Goal: Information Seeking & Learning: Learn about a topic

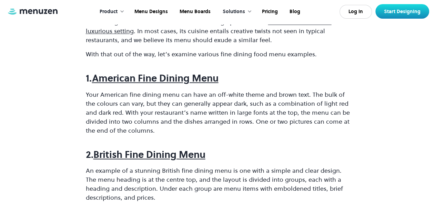
scroll to position [354, 0]
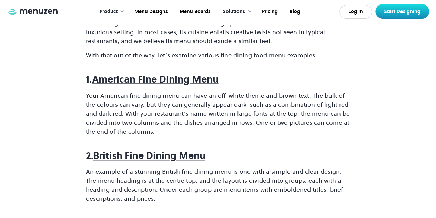
click at [126, 79] on strong "American Fine Dining Menu" at bounding box center [155, 78] width 127 height 13
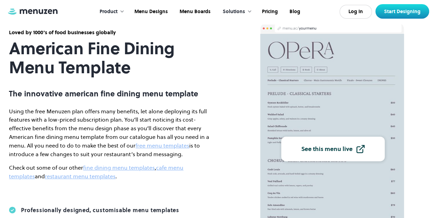
scroll to position [30, 0]
click at [334, 148] on div "See this menu live" at bounding box center [326, 148] width 51 height 6
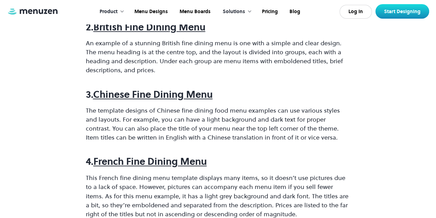
scroll to position [484, 0]
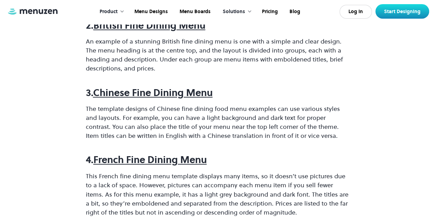
click at [128, 90] on strong "Chinese Fine Dining Menu" at bounding box center [153, 92] width 120 height 13
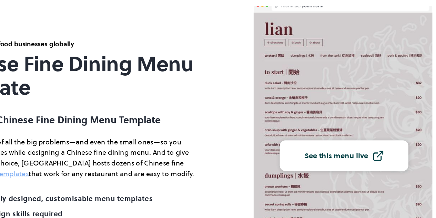
scroll to position [33, 0]
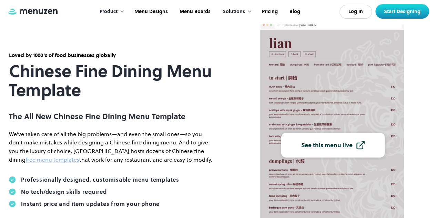
click at [302, 110] on img at bounding box center [332, 142] width 144 height 224
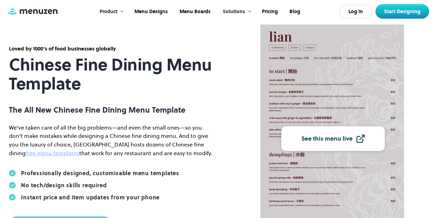
scroll to position [41, 0]
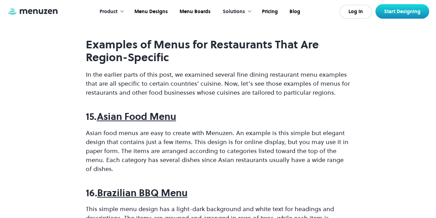
scroll to position [2328, 0]
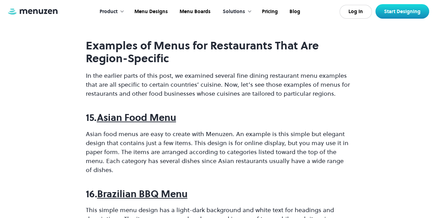
click at [155, 116] on strong "Asian Food Menu" at bounding box center [136, 117] width 79 height 13
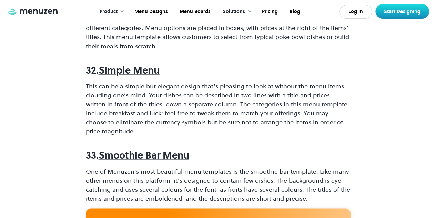
scroll to position [4379, 0]
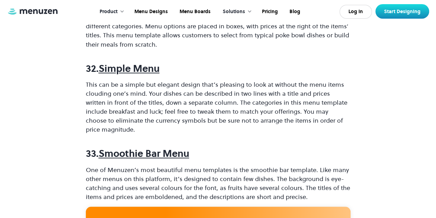
click at [142, 65] on strong "Simple Menu" at bounding box center [129, 68] width 61 height 13
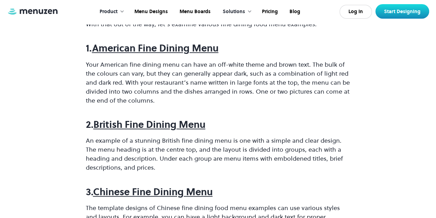
scroll to position [384, 0]
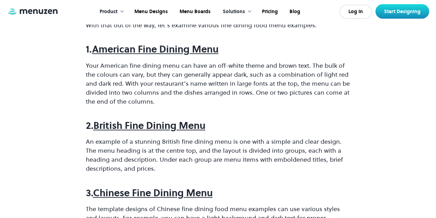
click at [173, 50] on strong "American Fine Dining Menu" at bounding box center [155, 48] width 127 height 13
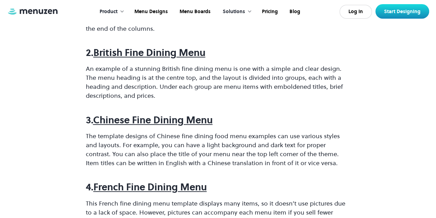
scroll to position [513, 0]
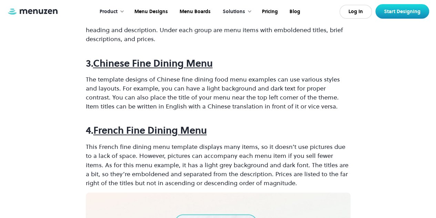
click at [157, 127] on strong "French Fine Dining Menu" at bounding box center [149, 129] width 113 height 13
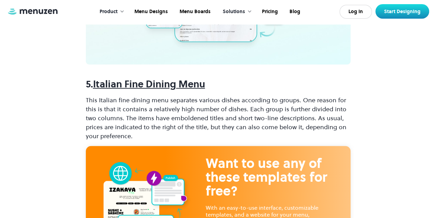
scroll to position [816, 0]
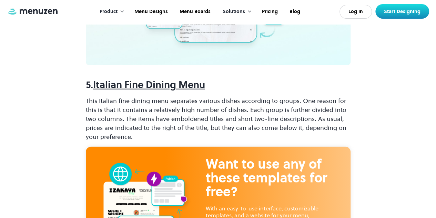
click at [159, 87] on strong "Italian Fine Dining Menu" at bounding box center [149, 84] width 112 height 13
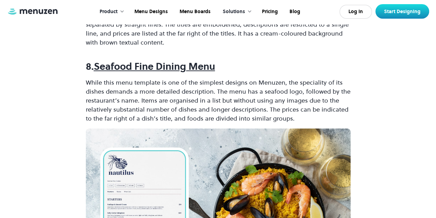
scroll to position [1187, 0]
click at [154, 64] on strong "Seafood Fine Dining Menu" at bounding box center [154, 66] width 121 height 13
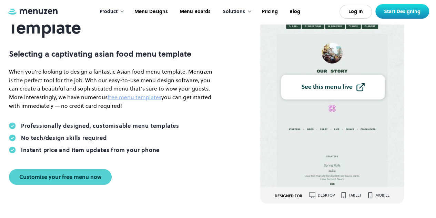
scroll to position [89, 0]
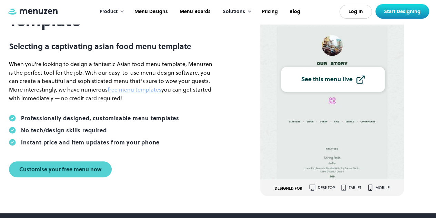
click at [330, 83] on link "See this menu live" at bounding box center [332, 79] width 103 height 24
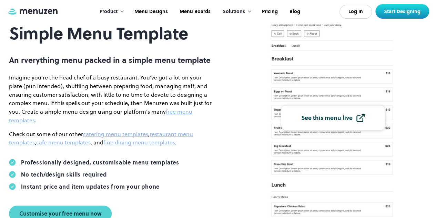
scroll to position [58, 0]
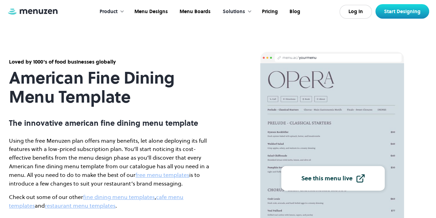
click at [330, 114] on img at bounding box center [332, 175] width 144 height 224
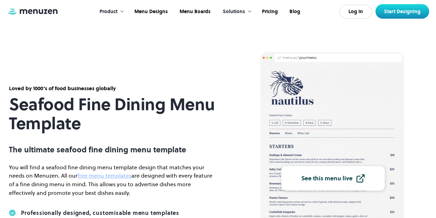
click at [305, 129] on img at bounding box center [332, 175] width 144 height 224
click at [320, 175] on div "See this menu live" at bounding box center [326, 178] width 51 height 6
click at [2, 170] on section "Loved by 1000's of food businesses globally Seafood Fine Dining Menu Template T…" at bounding box center [218, 160] width 436 height 321
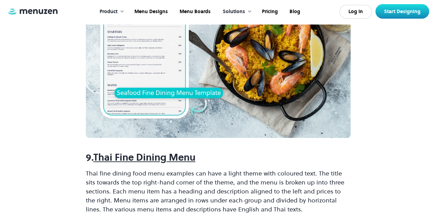
scroll to position [1187, 0]
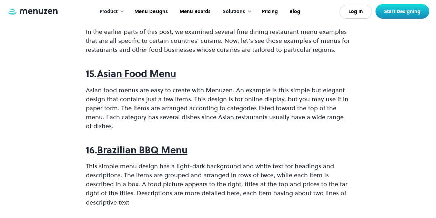
scroll to position [2379, 0]
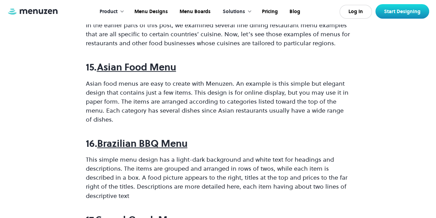
click at [168, 66] on strong "Asian Food Menu" at bounding box center [136, 66] width 79 height 13
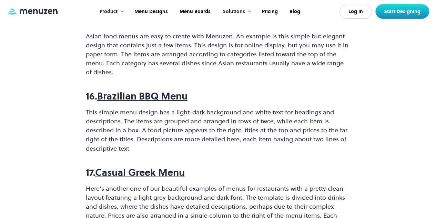
scroll to position [2420, 0]
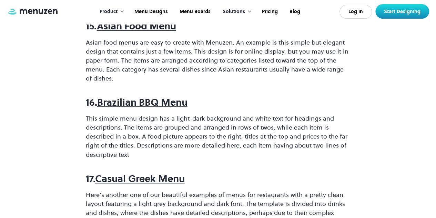
click at [172, 104] on strong "Brazilian BBQ Menu" at bounding box center [142, 102] width 90 height 13
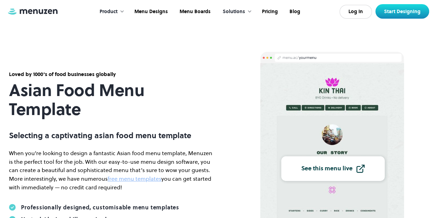
click at [353, 163] on link "See this menu live" at bounding box center [332, 168] width 103 height 24
click at [237, 86] on div "Loved by 1000's of food businesses globally Asian Food Menu Template Selecting …" at bounding box center [218, 168] width 422 height 233
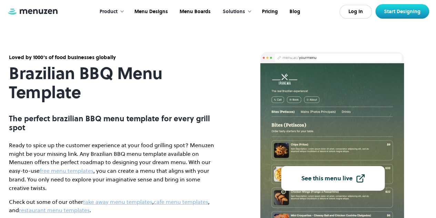
click at [356, 173] on link "See this menu live" at bounding box center [332, 178] width 103 height 24
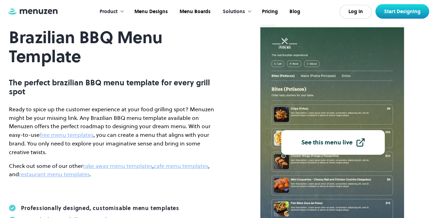
scroll to position [34, 0]
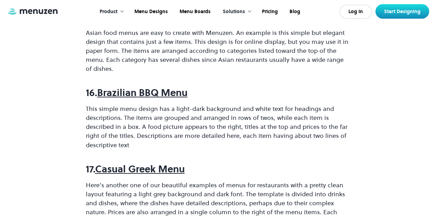
scroll to position [2454, 0]
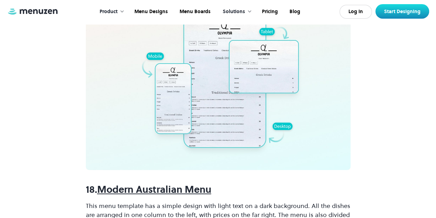
scroll to position [2670, 0]
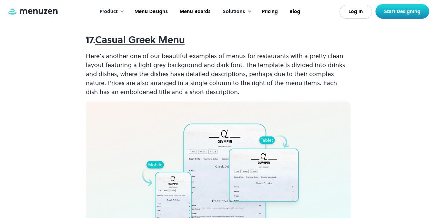
scroll to position [2560, 0]
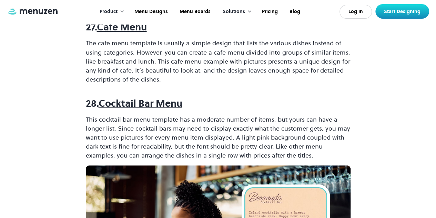
scroll to position [3856, 0]
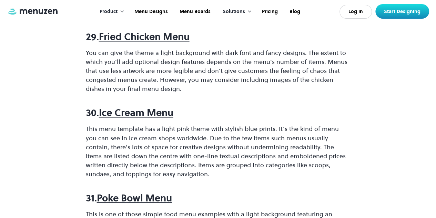
scroll to position [4193, 0]
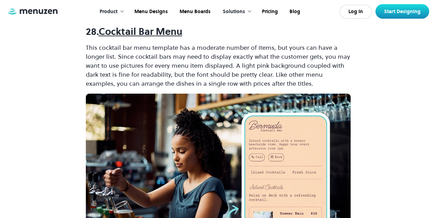
scroll to position [3920, 0]
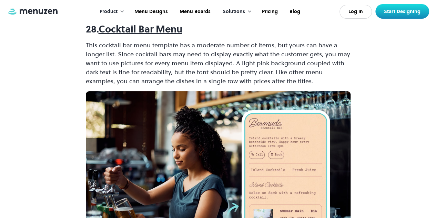
scroll to position [3924, 0]
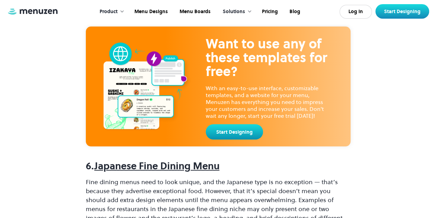
click at [237, 33] on div "Want to use any of these templates for free? With an easy-to-use interface, cus…" at bounding box center [218, 87] width 265 height 120
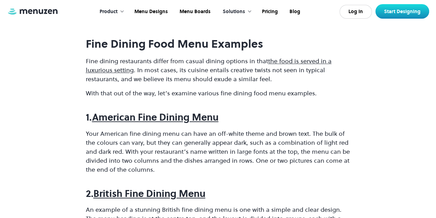
click at [236, 49] on strong "Fine Dining Food Menu Examples" at bounding box center [174, 43] width 177 height 15
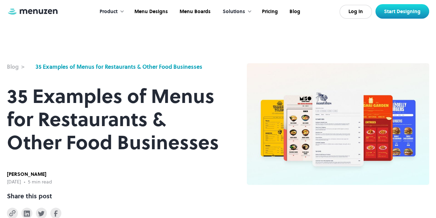
scroll to position [0, 0]
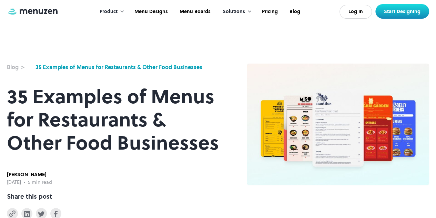
drag, startPoint x: 301, startPoint y: 35, endPoint x: 279, endPoint y: 56, distance: 30.7
click at [279, 56] on div "**********" at bounding box center [218, 109] width 436 height 219
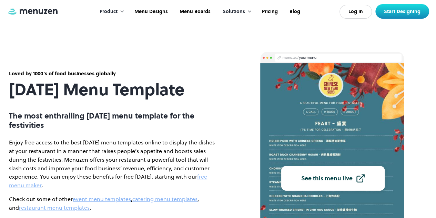
click at [171, 166] on p "Enjoy free access to the best Chinese New Year menu templates online to display…" at bounding box center [112, 163] width 207 height 51
click at [162, 129] on p "The most enthralling Chinese New Year menu template for the festivities" at bounding box center [112, 120] width 207 height 18
click at [110, 129] on p "The most enthralling Chinese New Year menu template for the festivities" at bounding box center [112, 120] width 207 height 18
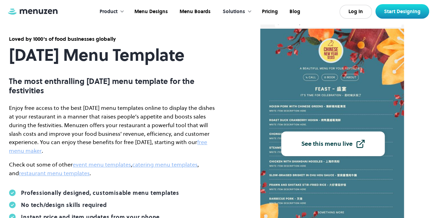
scroll to position [36, 0]
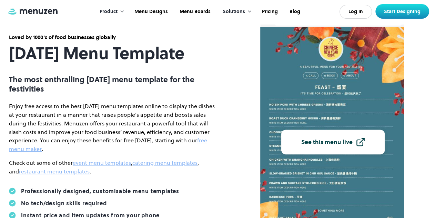
click at [309, 140] on div "See this menu live" at bounding box center [326, 142] width 51 height 6
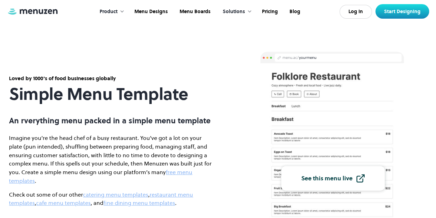
click at [368, 176] on link "See this menu live" at bounding box center [332, 178] width 103 height 24
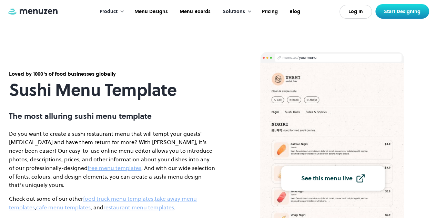
click at [344, 143] on img at bounding box center [332, 175] width 144 height 224
click at [364, 174] on img at bounding box center [360, 177] width 9 height 9
click at [229, 32] on section "Loved by 1000's of food businesses globally Sushi Menu Template The most alluri…" at bounding box center [218, 160] width 436 height 321
click at [199, 77] on div "Loved by 1000's of food businesses globally" at bounding box center [112, 74] width 207 height 8
